Goal: Check status: Check status

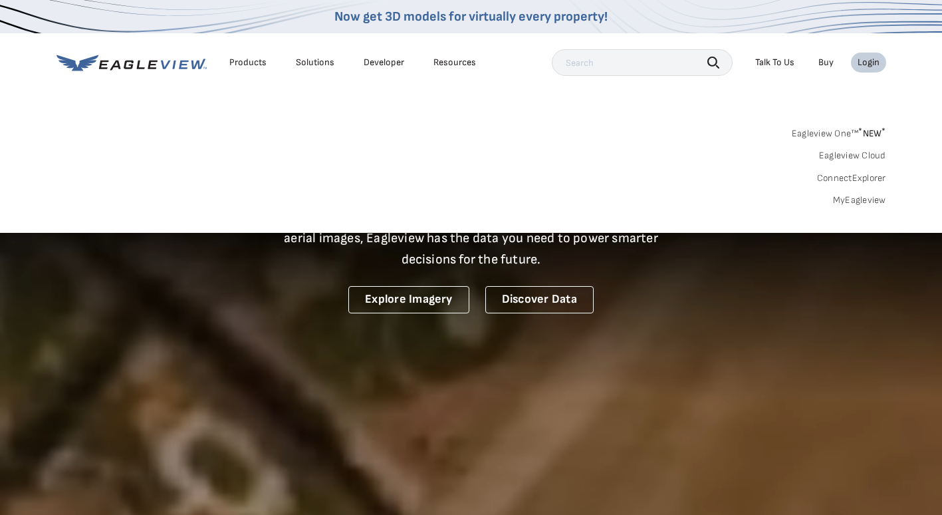
click at [876, 201] on link "MyEagleview" at bounding box center [859, 200] width 53 height 12
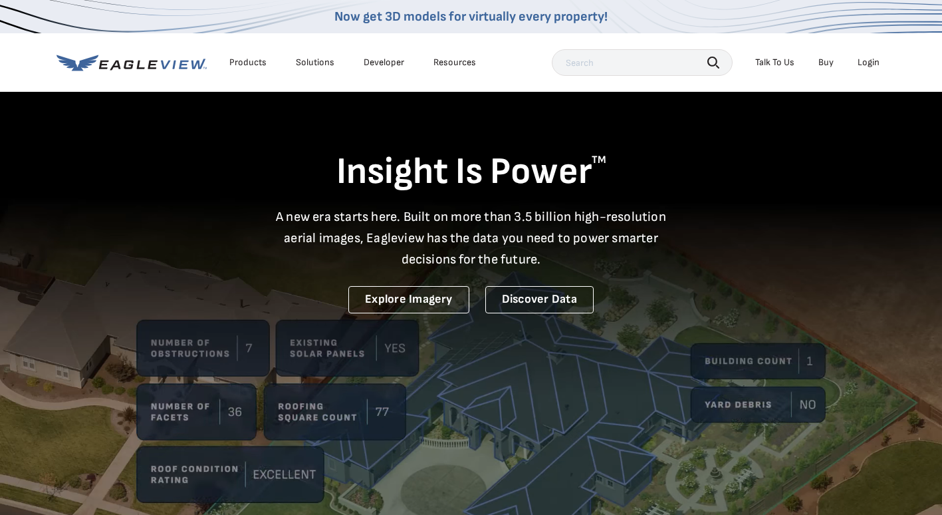
click at [864, 66] on div "Login" at bounding box center [869, 63] width 22 height 12
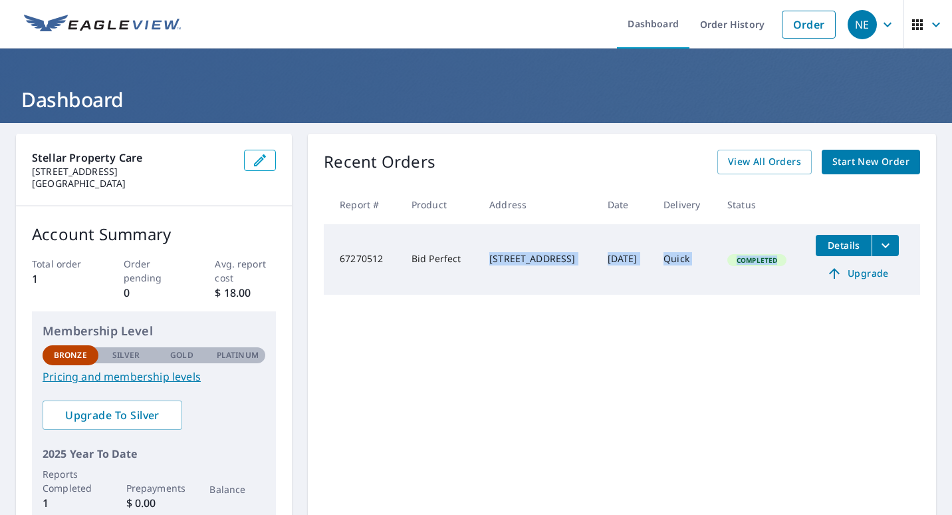
drag, startPoint x: 467, startPoint y: 251, endPoint x: 791, endPoint y: 280, distance: 325.1
click at [791, 280] on tr "67270512 Bid Perfect [STREET_ADDRESS] [DATE] Quick Completed Details Upgrade" at bounding box center [622, 259] width 596 height 70
click at [791, 280] on td "Completed" at bounding box center [761, 259] width 88 height 70
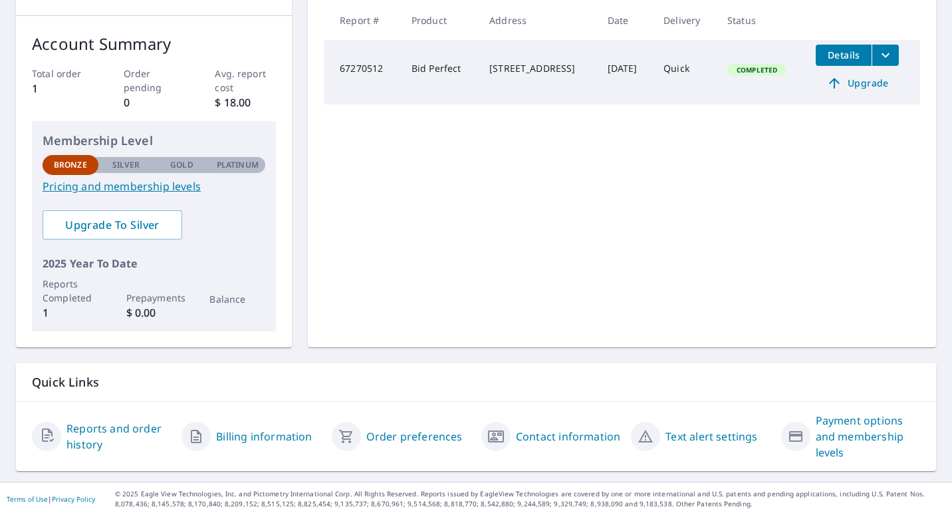
scroll to position [191, 0]
